Goal: Task Accomplishment & Management: Manage account settings

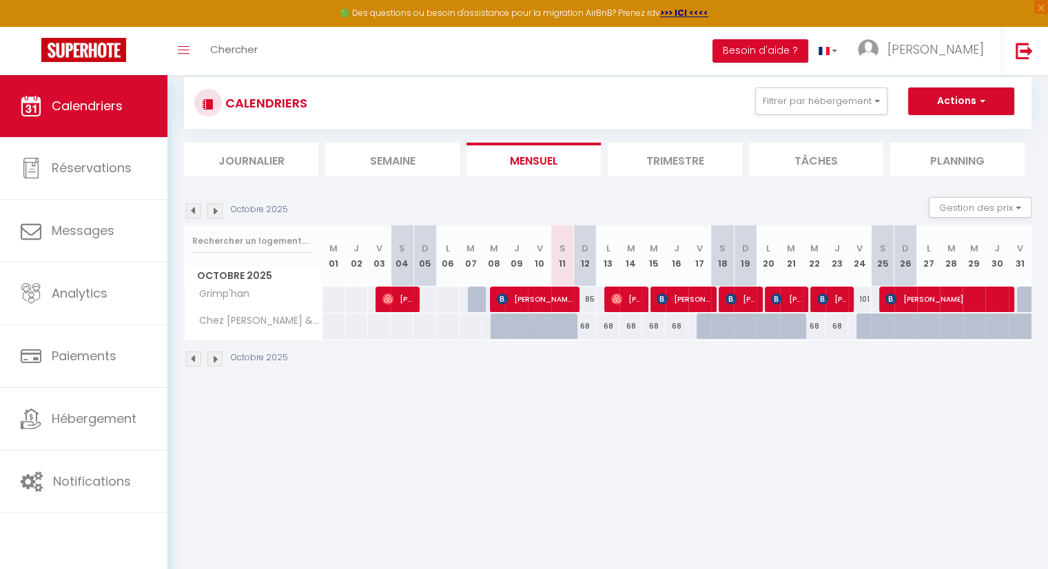
scroll to position [74, 0]
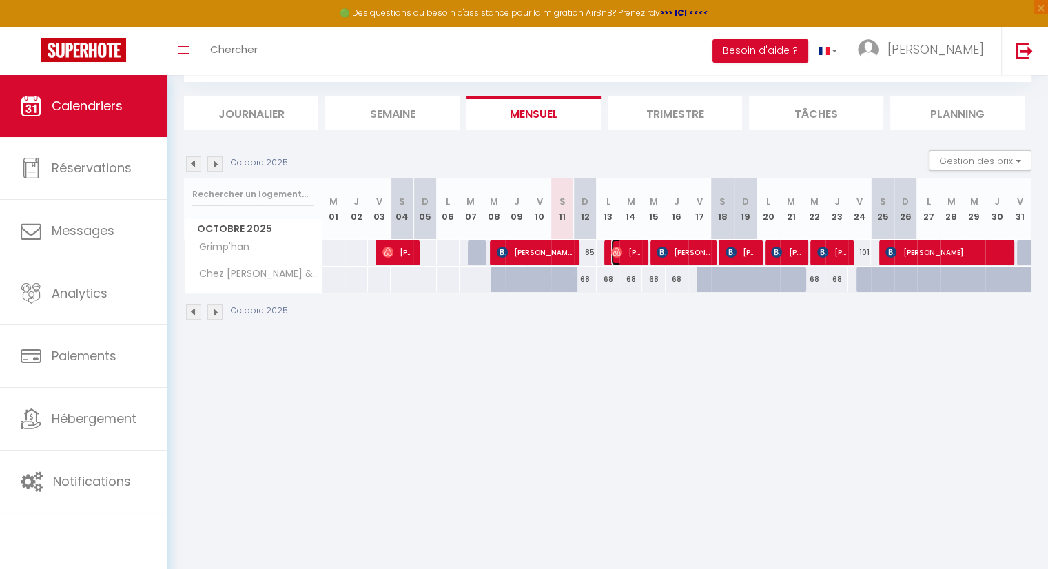
click at [629, 249] on span "[PERSON_NAME]" at bounding box center [626, 252] width 30 height 26
select select "OK"
select select "0"
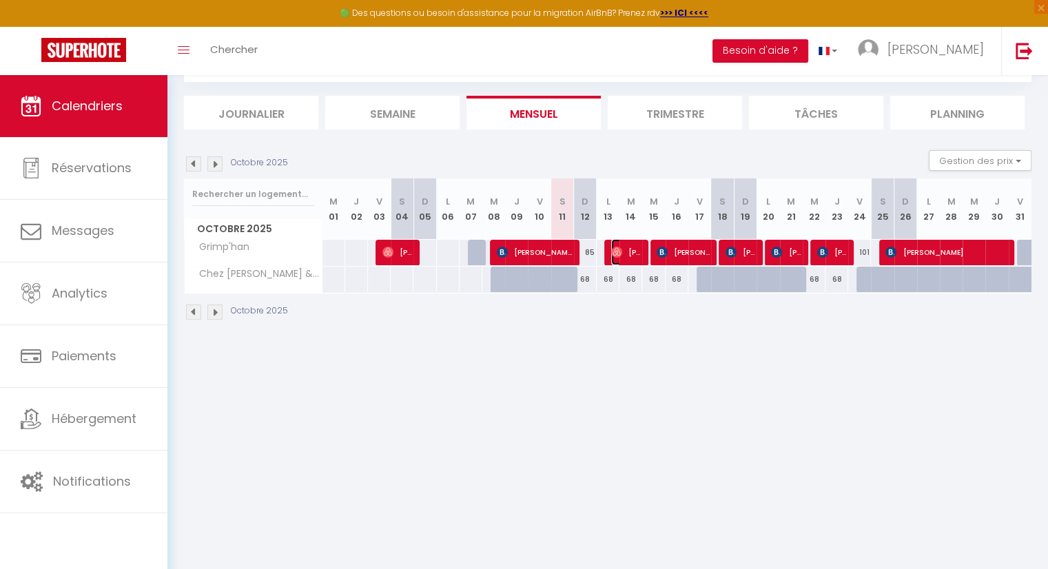
select select "1"
select select
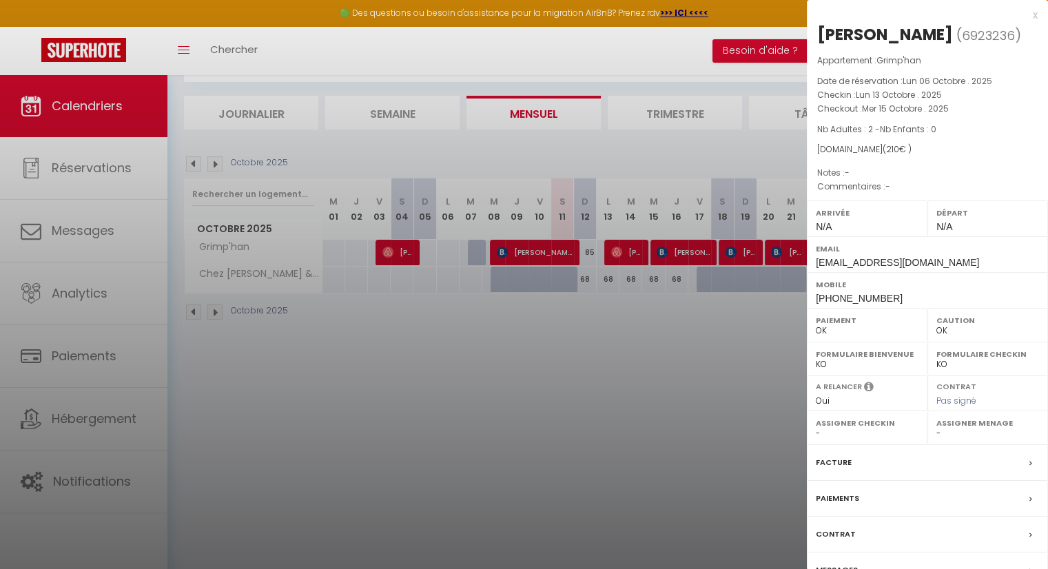
click at [513, 403] on div at bounding box center [524, 284] width 1048 height 569
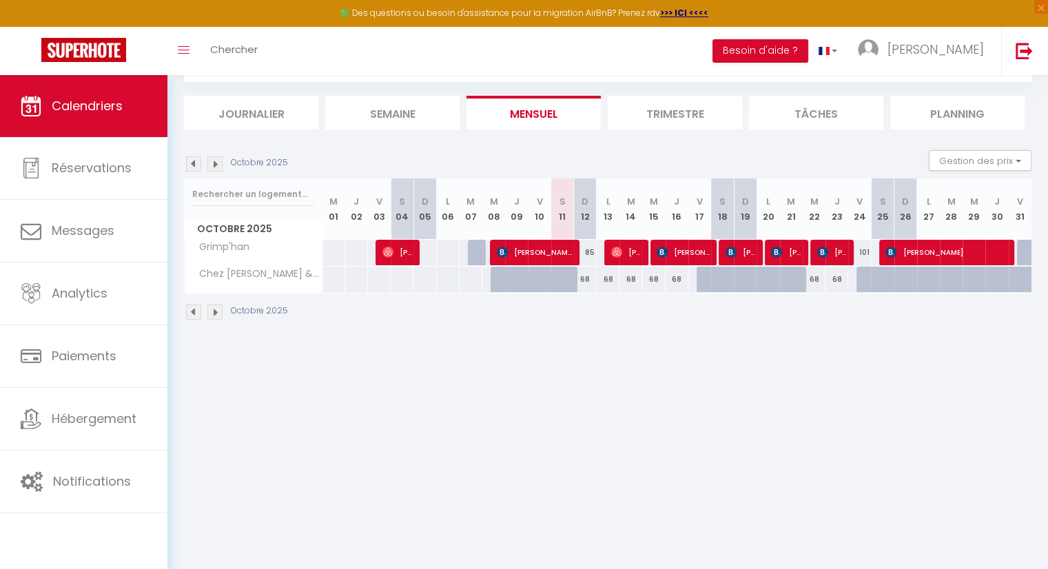
click at [623, 385] on body "🟢 Des questions ou besoin d'assistance pour la migration AirBnB? Prenez rdv >>>…" at bounding box center [524, 285] width 1048 height 569
click at [627, 254] on span "[PERSON_NAME]" at bounding box center [626, 252] width 30 height 26
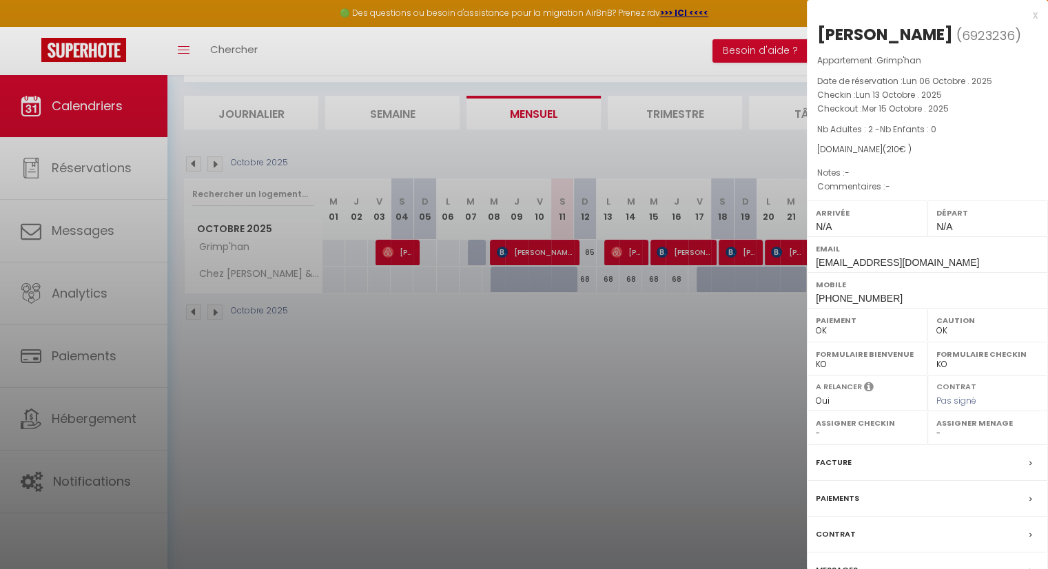
click at [703, 371] on div at bounding box center [524, 284] width 1048 height 569
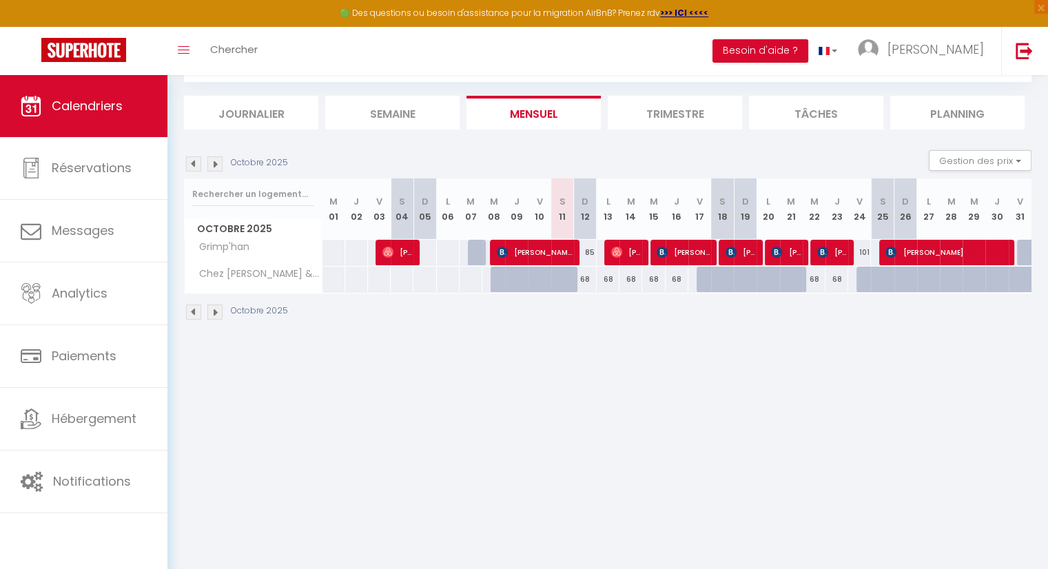
click at [709, 411] on body "🟢 Des questions ou besoin d'assistance pour la migration AirBnB? Prenez rdv >>>…" at bounding box center [524, 285] width 1048 height 569
drag, startPoint x: 751, startPoint y: 349, endPoint x: 753, endPoint y: 336, distance: 13.9
click at [753, 351] on body "🟢 Des questions ou besoin d'assistance pour la migration AirBnB? Prenez rdv >>>…" at bounding box center [524, 285] width 1048 height 569
drag, startPoint x: 954, startPoint y: 381, endPoint x: 902, endPoint y: 443, distance: 80.7
click at [954, 383] on body "🟢 Des questions ou besoin d'assistance pour la migration AirBnB? Prenez rdv >>>…" at bounding box center [524, 285] width 1048 height 569
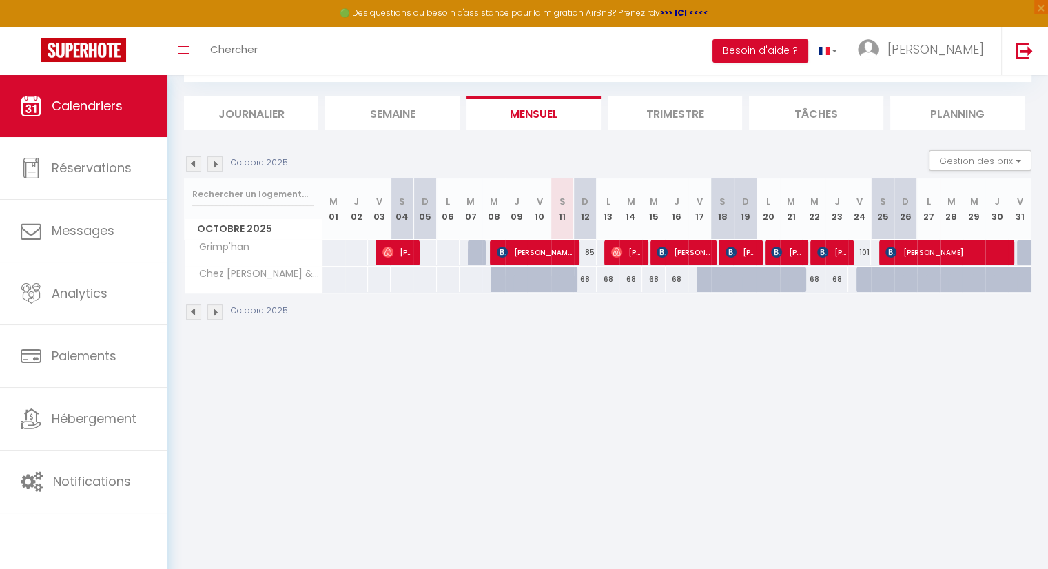
click at [215, 166] on img at bounding box center [214, 163] width 15 height 15
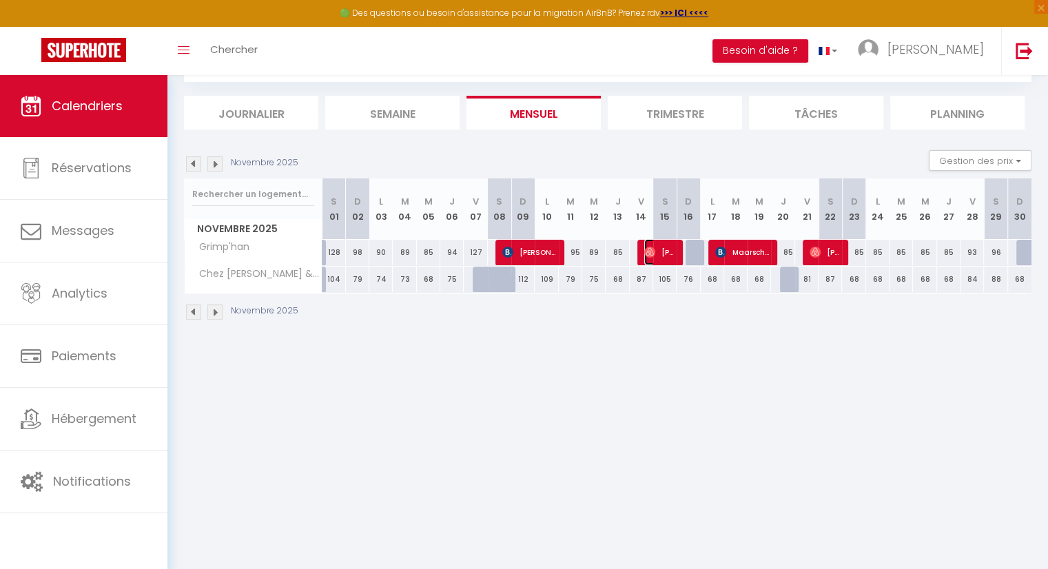
click at [665, 252] on span "[PERSON_NAME]" at bounding box center [660, 252] width 31 height 26
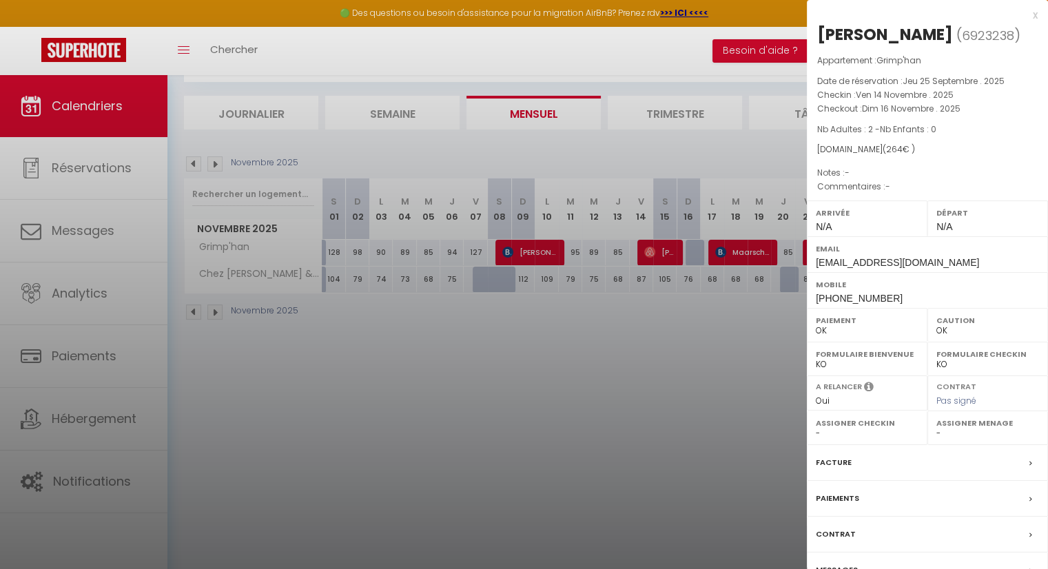
drag, startPoint x: 747, startPoint y: 329, endPoint x: 744, endPoint y: 310, distance: 19.4
click at [747, 329] on div at bounding box center [524, 284] width 1048 height 569
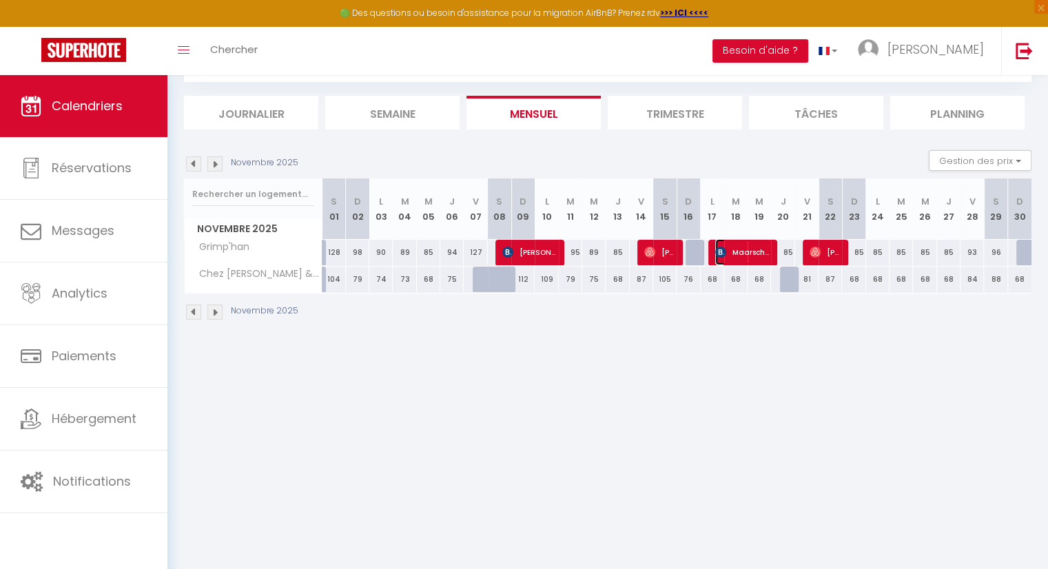
click at [739, 247] on span "Maarschalkerweerd Fee" at bounding box center [743, 252] width 54 height 26
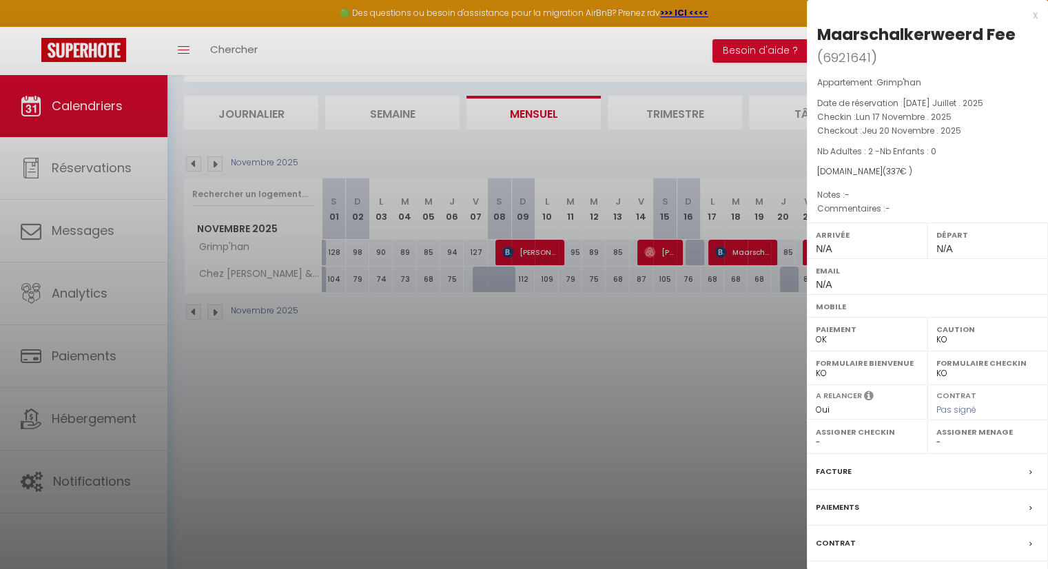
click at [658, 252] on div at bounding box center [524, 284] width 1048 height 569
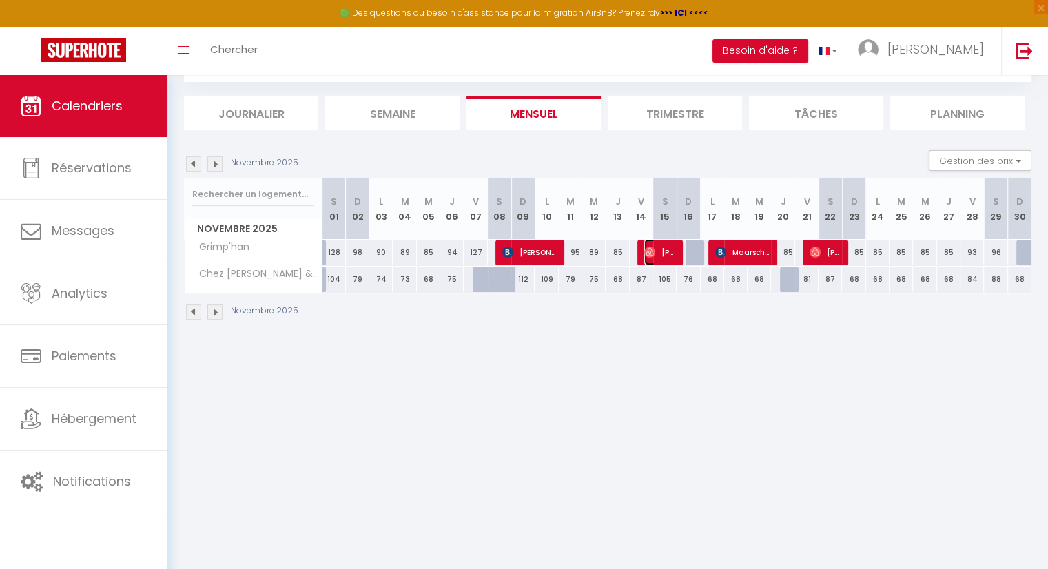
click at [658, 252] on span "[PERSON_NAME]" at bounding box center [660, 252] width 31 height 26
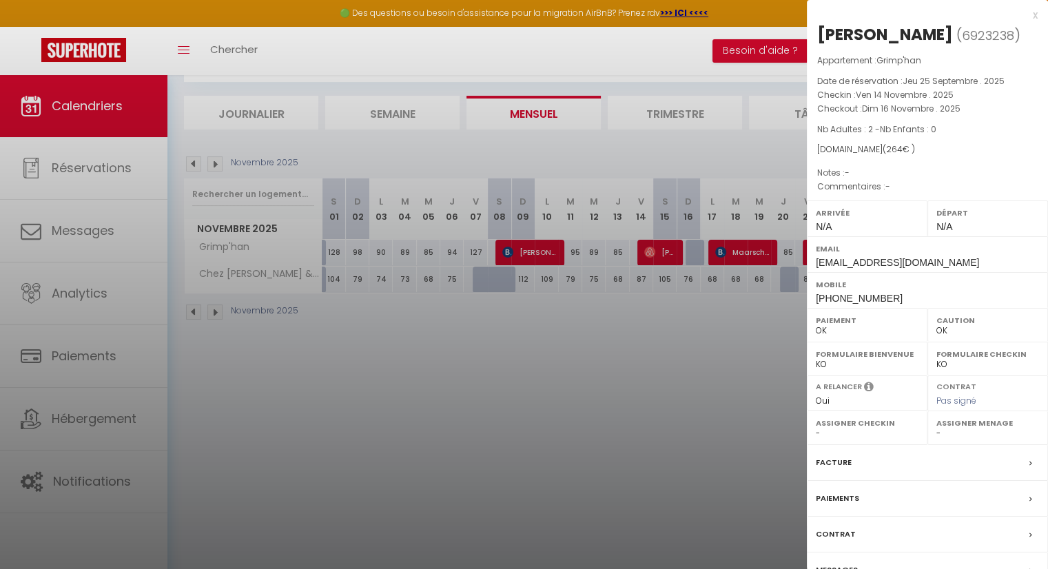
click at [615, 424] on div at bounding box center [524, 284] width 1048 height 569
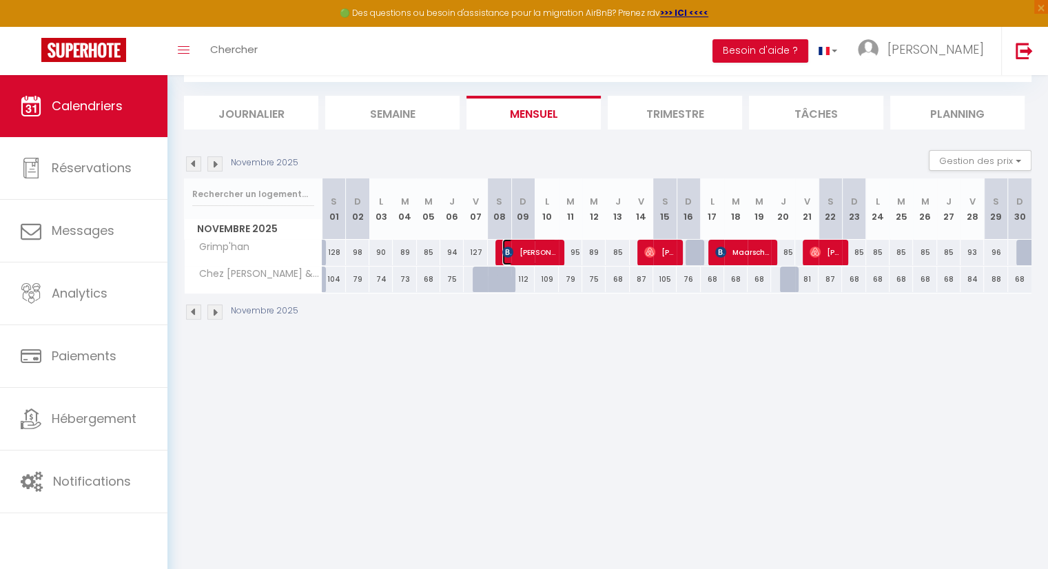
click at [551, 248] on span "[PERSON_NAME]" at bounding box center [530, 252] width 54 height 26
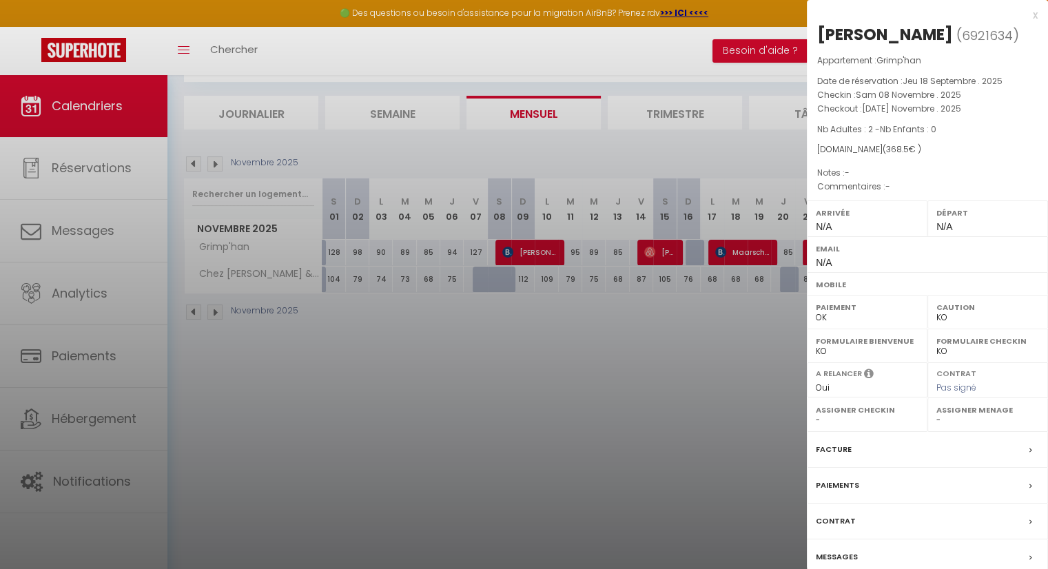
click at [706, 403] on div at bounding box center [524, 284] width 1048 height 569
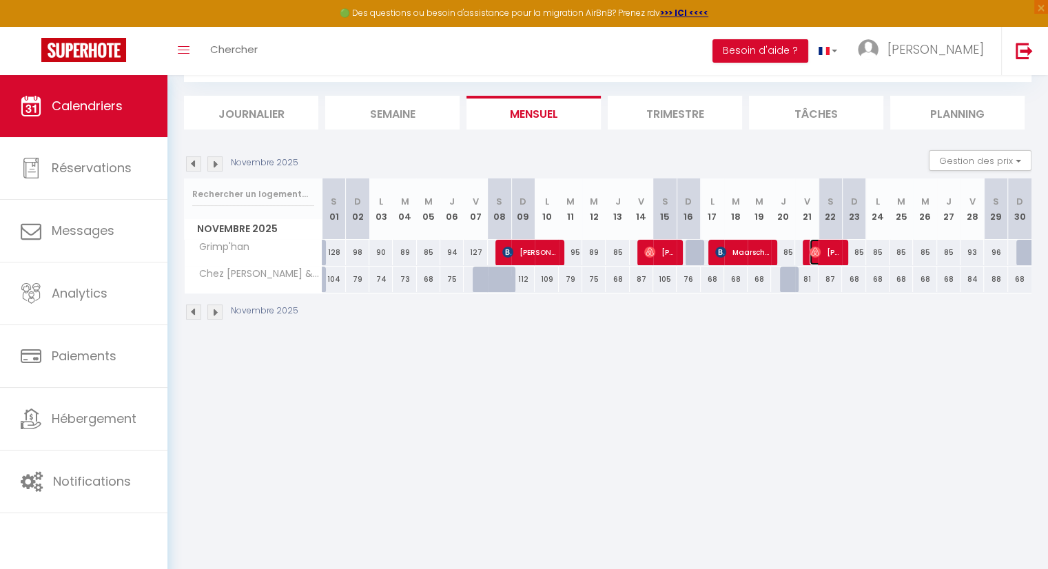
click at [829, 250] on span "[PERSON_NAME] Van Der [PERSON_NAME]" at bounding box center [825, 252] width 31 height 26
select select "OK"
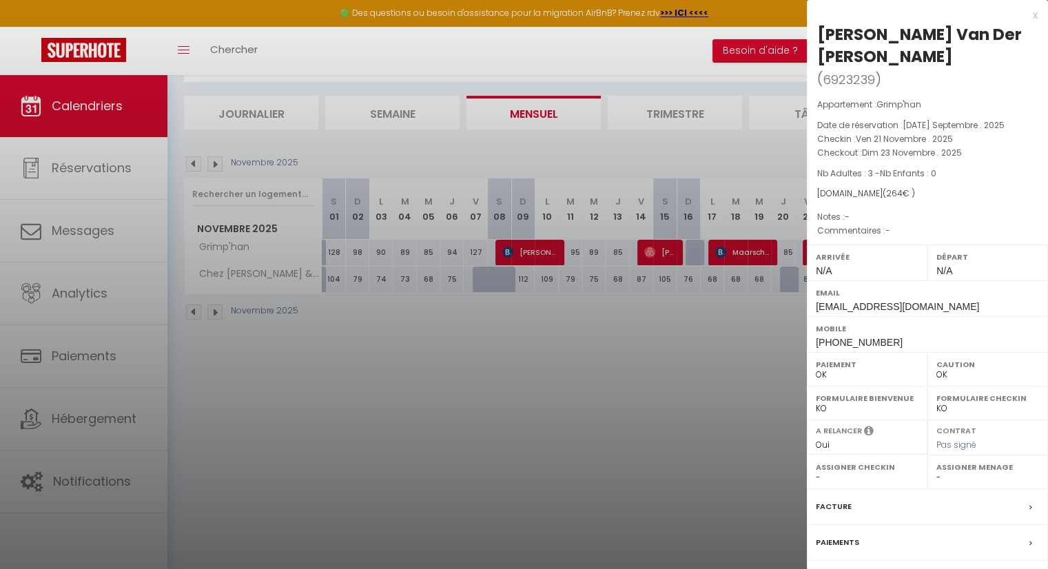
click at [721, 340] on div at bounding box center [524, 284] width 1048 height 569
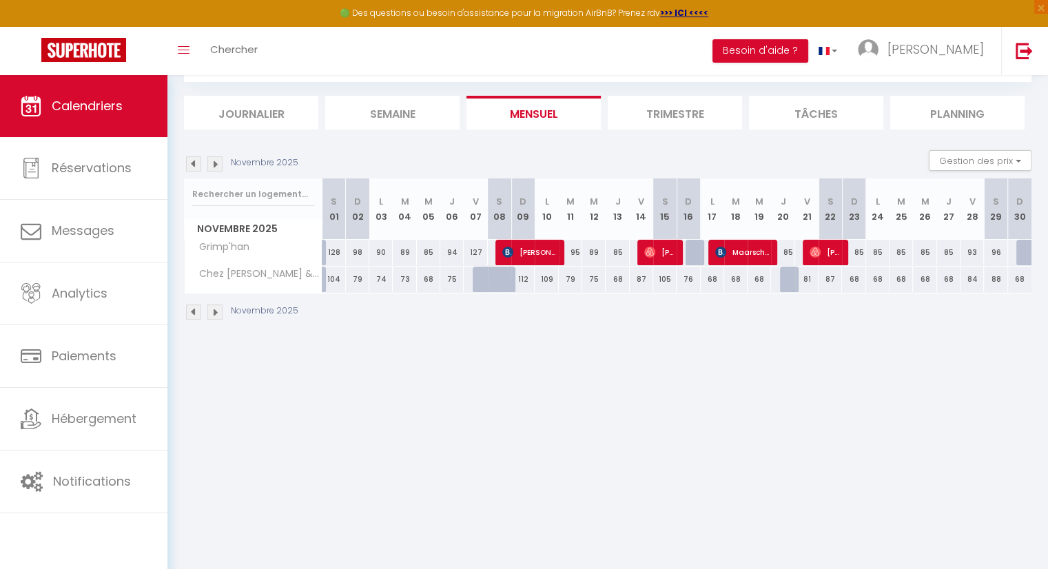
drag, startPoint x: 970, startPoint y: 252, endPoint x: 1031, endPoint y: 247, distance: 61.5
click at [1031, 247] on div "CALENDRIERS Filtrer par hébergement Tous Grimp'han Chez [PERSON_NAME] & [PERSON…" at bounding box center [608, 176] width 881 height 350
click at [985, 366] on body "🟢 Des questions ou besoin d'assistance pour la migration AirBnB? Prenez rdv >>>…" at bounding box center [524, 285] width 1048 height 569
drag, startPoint x: 977, startPoint y: 249, endPoint x: 1037, endPoint y: 242, distance: 60.4
click at [1037, 242] on div "CALENDRIERS Filtrer par hébergement Tous Grimp'han Chez [PERSON_NAME] & [PERSON…" at bounding box center [608, 176] width 881 height 350
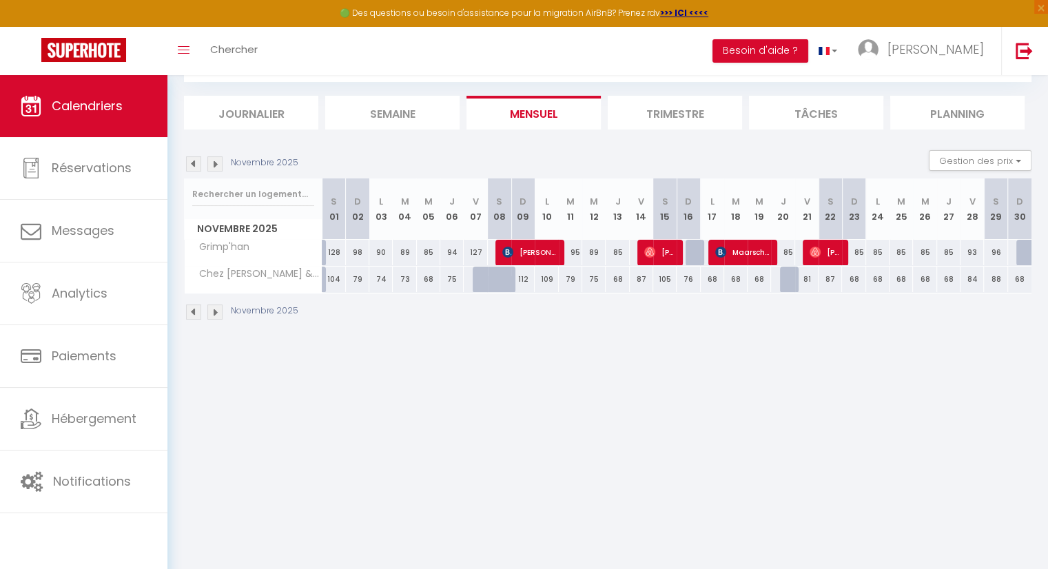
click at [1012, 345] on div "CALENDRIERS Filtrer par hébergement Tous Grimp'han Chez [PERSON_NAME] & [PERSON…" at bounding box center [608, 176] width 881 height 350
drag, startPoint x: 987, startPoint y: 250, endPoint x: 1010, endPoint y: 246, distance: 23.0
click at [1010, 246] on tr "Grimp'han 128 98 90 89 85 94 127 137 [PERSON_NAME]" at bounding box center [609, 252] width 848 height 27
click at [960, 439] on body "🟢 Des questions ou besoin d'assistance pour la migration AirBnB? Prenez rdv >>>…" at bounding box center [524, 285] width 1048 height 569
drag, startPoint x: 968, startPoint y: 250, endPoint x: 1027, endPoint y: 249, distance: 59.3
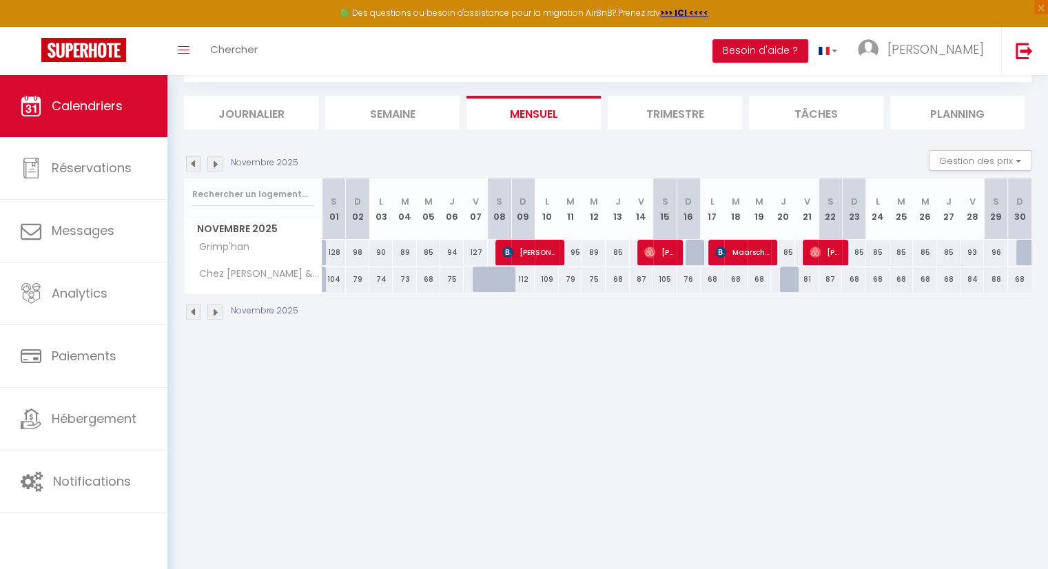
click at [1027, 249] on tr "Grimp'han 128 98 90 89 85 94 127 137 [PERSON_NAME]" at bounding box center [609, 252] width 848 height 27
click at [971, 507] on body "🟢 Des questions ou besoin d'assistance pour la migration AirBnB? Prenez rdv >>>…" at bounding box center [524, 285] width 1048 height 569
click at [1029, 379] on body "🟢 Des questions ou besoin d'assistance pour la migration AirBnB? Prenez rdv >>>…" at bounding box center [524, 285] width 1048 height 569
drag, startPoint x: 969, startPoint y: 250, endPoint x: 1000, endPoint y: 252, distance: 31.1
click at [1000, 252] on tr "Grimp'han 128 98 90 89 85 94 127 137 [PERSON_NAME]" at bounding box center [609, 252] width 848 height 27
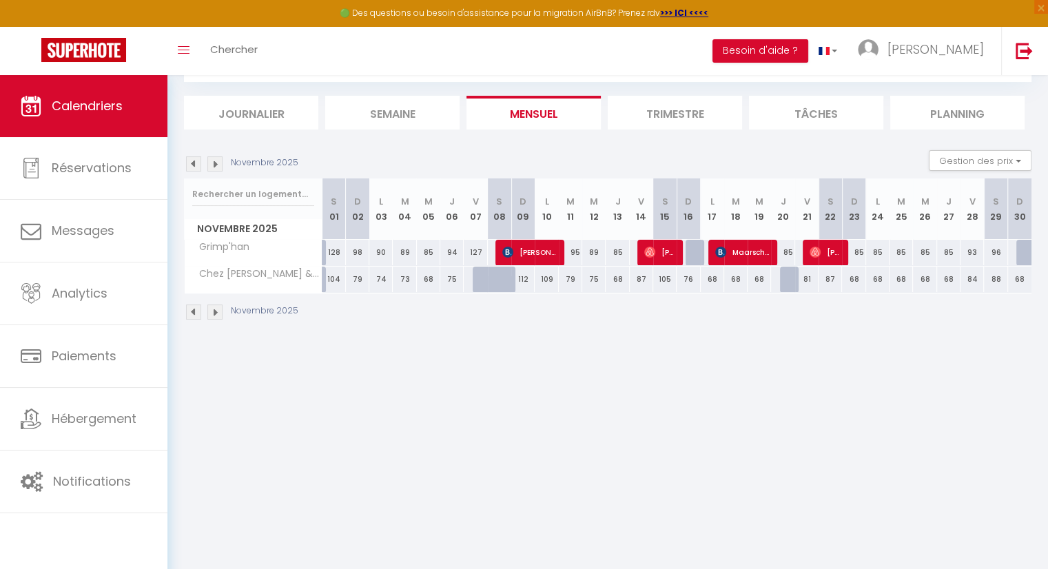
click at [975, 339] on div "CALENDRIERS Filtrer par hébergement Tous Grimp'han Chez [PERSON_NAME] & [PERSON…" at bounding box center [608, 176] width 881 height 350
drag, startPoint x: 895, startPoint y: 249, endPoint x: 1008, endPoint y: 249, distance: 113.7
click at [1008, 249] on tr "Grimp'han 128 98 90 89 85 94 127 137 [PERSON_NAME]" at bounding box center [609, 252] width 848 height 27
click at [924, 446] on body "🟢 Des questions ou besoin d'assistance pour la migration AirBnB? Prenez rdv >>>…" at bounding box center [524, 285] width 1048 height 569
drag, startPoint x: 472, startPoint y: 248, endPoint x: 481, endPoint y: 249, distance: 9.0
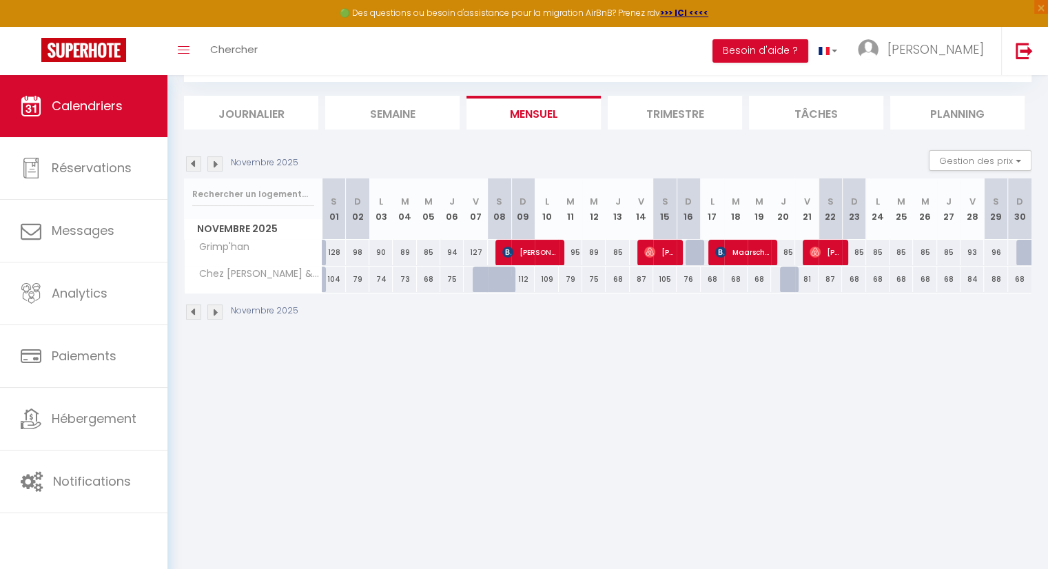
click at [481, 249] on div "127" at bounding box center [475, 253] width 23 height 26
type input "127"
type input "Ven 07 Novembre 2025"
type input "Sam 08 Novembre 2025"
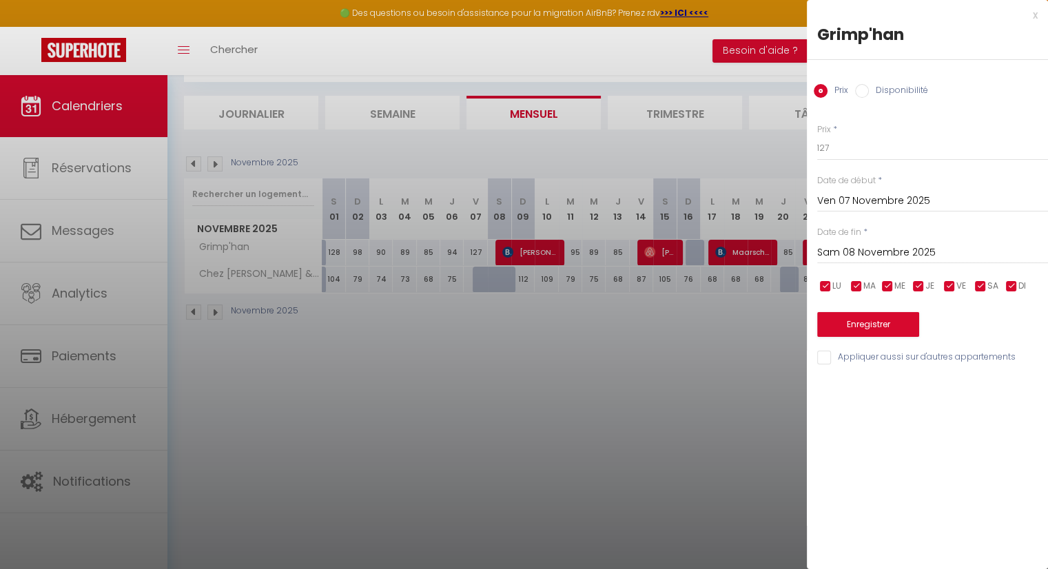
click at [593, 489] on div at bounding box center [524, 284] width 1048 height 569
